Goal: Task Accomplishment & Management: Use online tool/utility

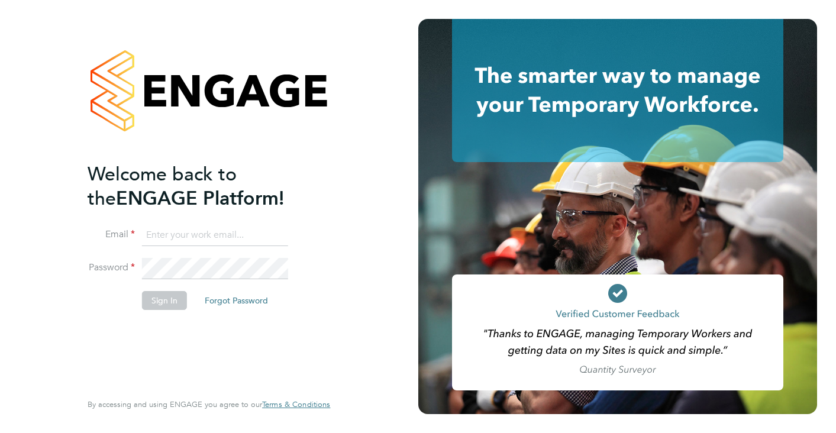
click at [226, 236] on input at bounding box center [215, 235] width 146 height 21
click at [165, 234] on input "new.business@paystream.co.uk" at bounding box center [215, 235] width 146 height 21
type input "newbusiness@paystream.co.uk"
click at [164, 255] on li "Email newbusiness@paystream.co.uk" at bounding box center [203, 241] width 231 height 33
click at [177, 305] on button "Sign In" at bounding box center [164, 300] width 45 height 19
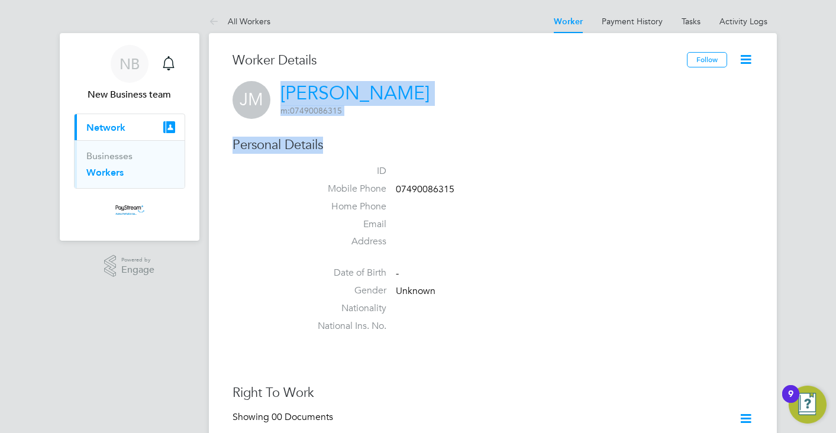
drag, startPoint x: 348, startPoint y: 115, endPoint x: 277, endPoint y: 92, distance: 74.5
drag, startPoint x: 277, startPoint y: 92, endPoint x: 386, endPoint y: 127, distance: 114.3
click at [409, 139] on h3 "Personal Details" at bounding box center [492, 145] width 521 height 17
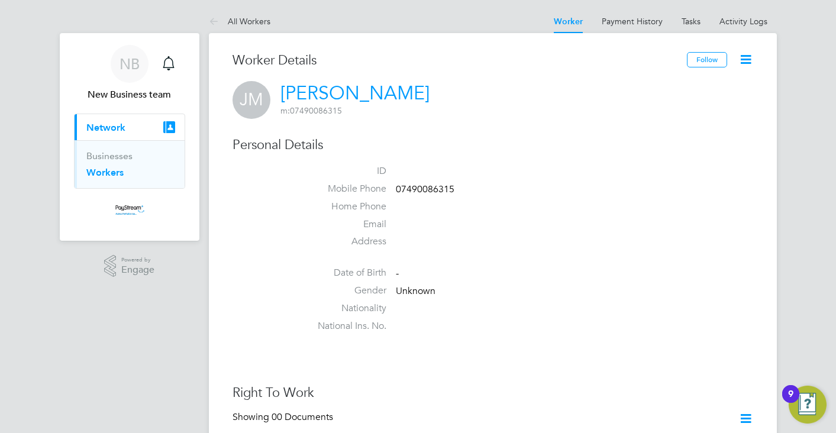
drag, startPoint x: 359, startPoint y: 111, endPoint x: 282, endPoint y: 91, distance: 79.3
click at [282, 91] on h2 "[PERSON_NAME] m: 07490086315" at bounding box center [354, 98] width 149 height 35
drag, startPoint x: 282, startPoint y: 91, endPoint x: 289, endPoint y: 96, distance: 8.5
copy h2 "[PERSON_NAME] m: 07490086315"
